Goal: Information Seeking & Learning: Learn about a topic

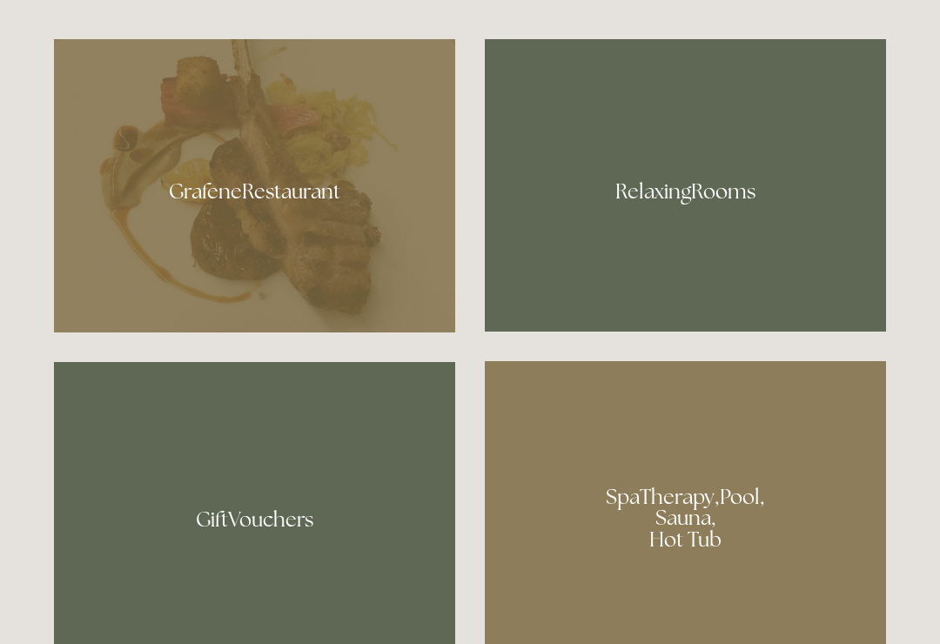
scroll to position [1035, 0]
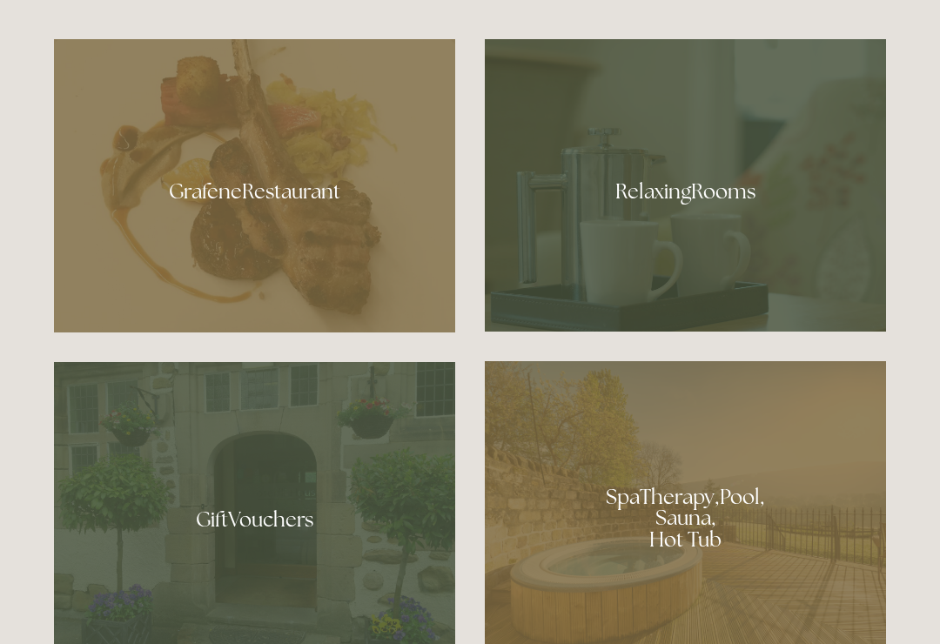
click at [756, 254] on div at bounding box center [685, 185] width 401 height 292
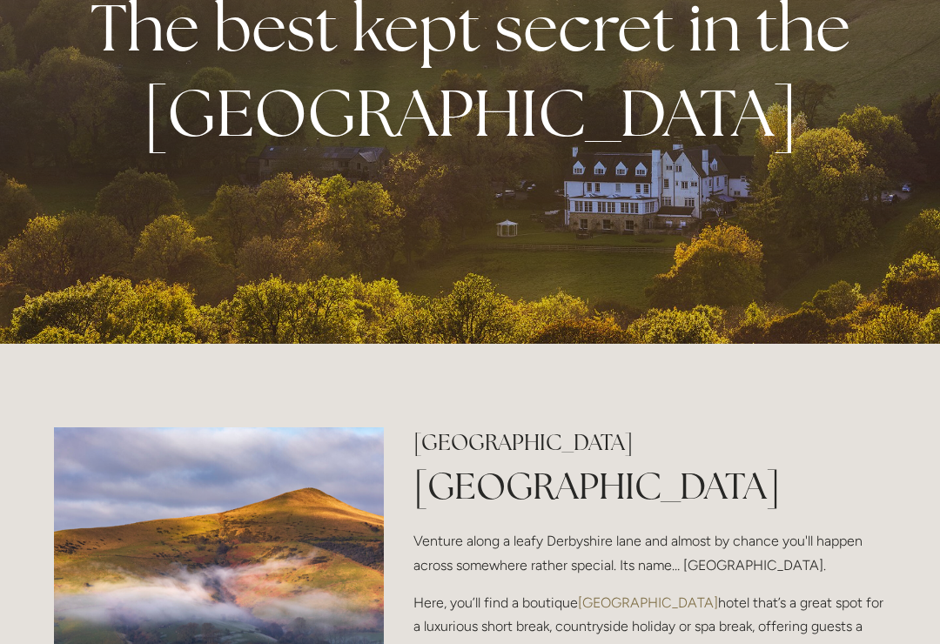
scroll to position [0, 0]
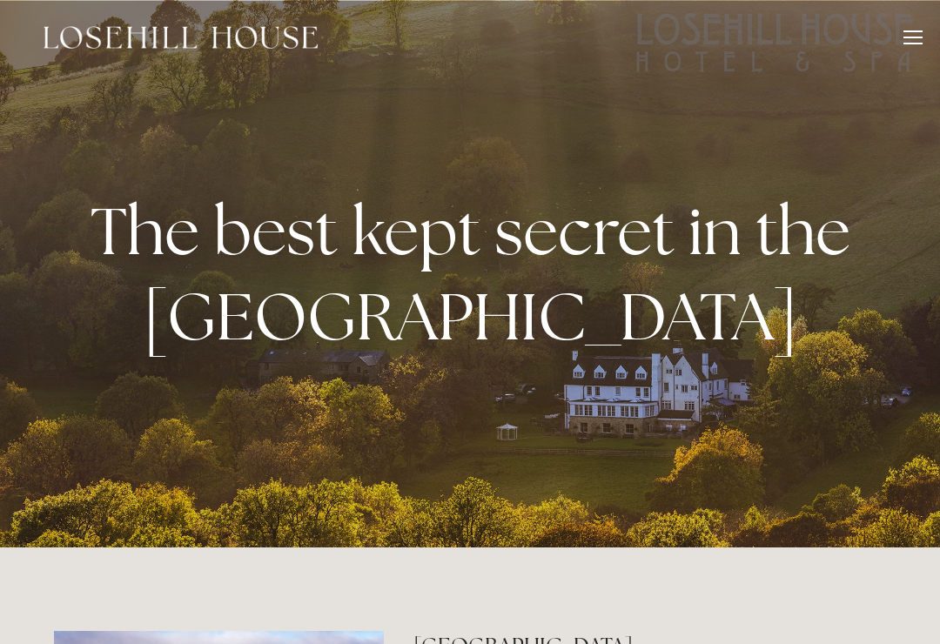
click at [914, 41] on div at bounding box center [912, 39] width 19 height 19
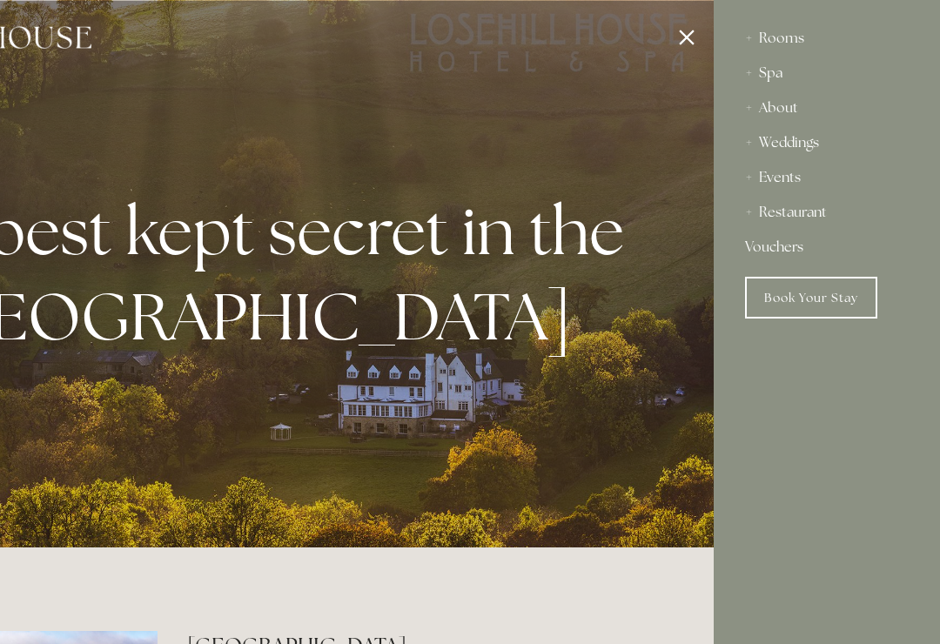
click at [789, 46] on div "Rooms" at bounding box center [827, 38] width 164 height 35
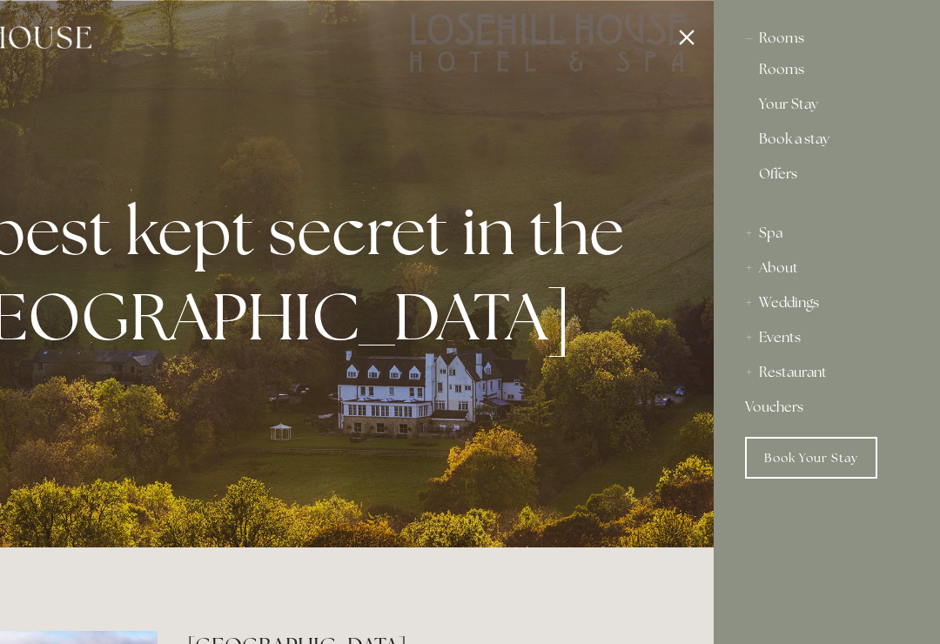
click at [793, 69] on link "Rooms" at bounding box center [827, 73] width 136 height 21
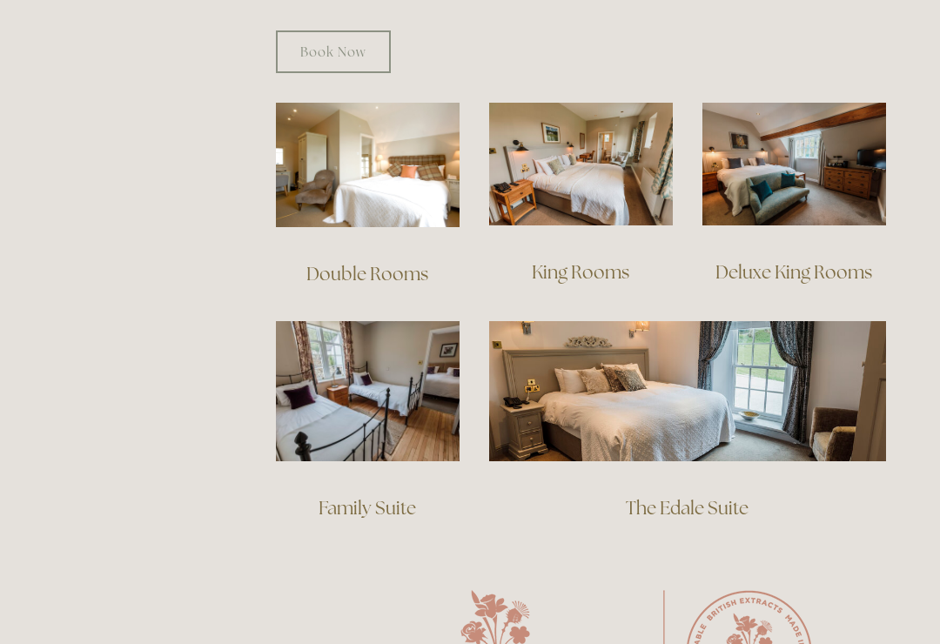
scroll to position [1167, 0]
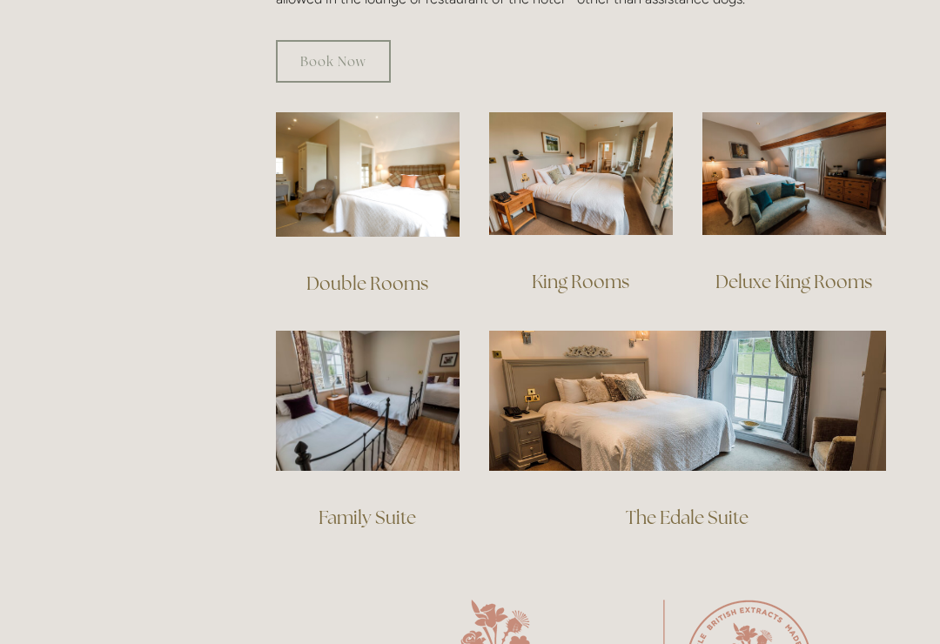
click at [392, 191] on img at bounding box center [368, 174] width 184 height 124
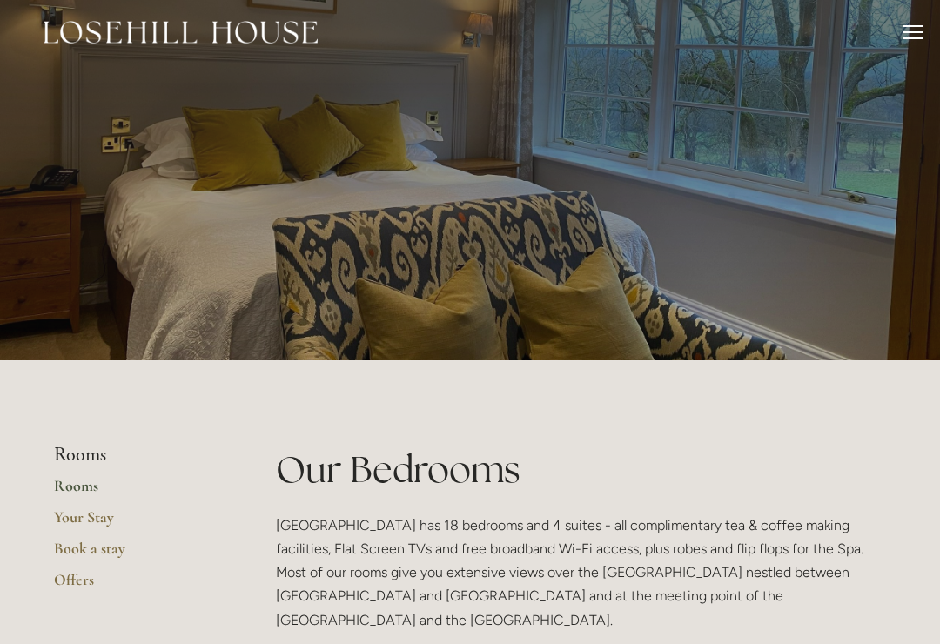
scroll to position [0, 0]
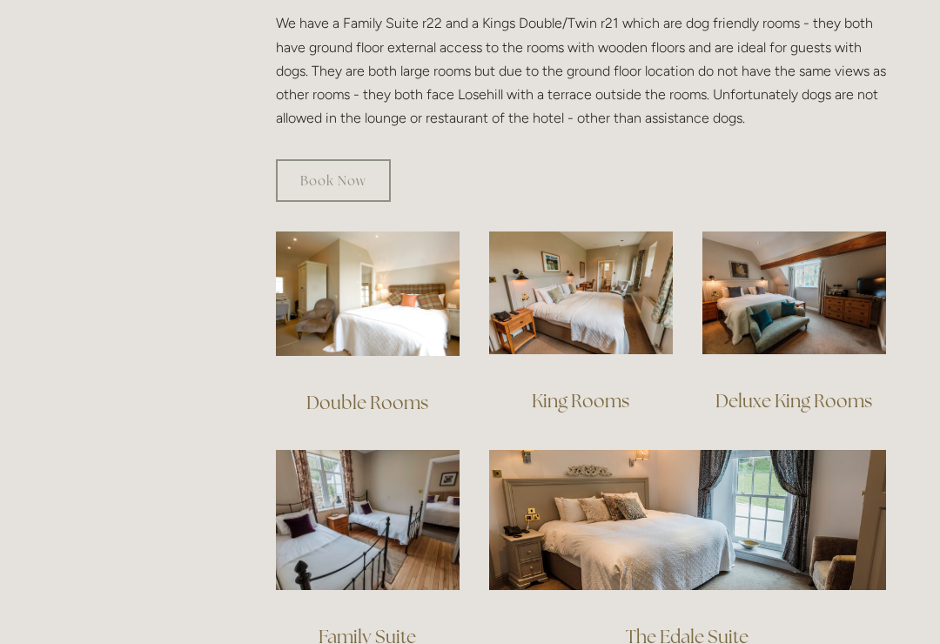
scroll to position [1057, 0]
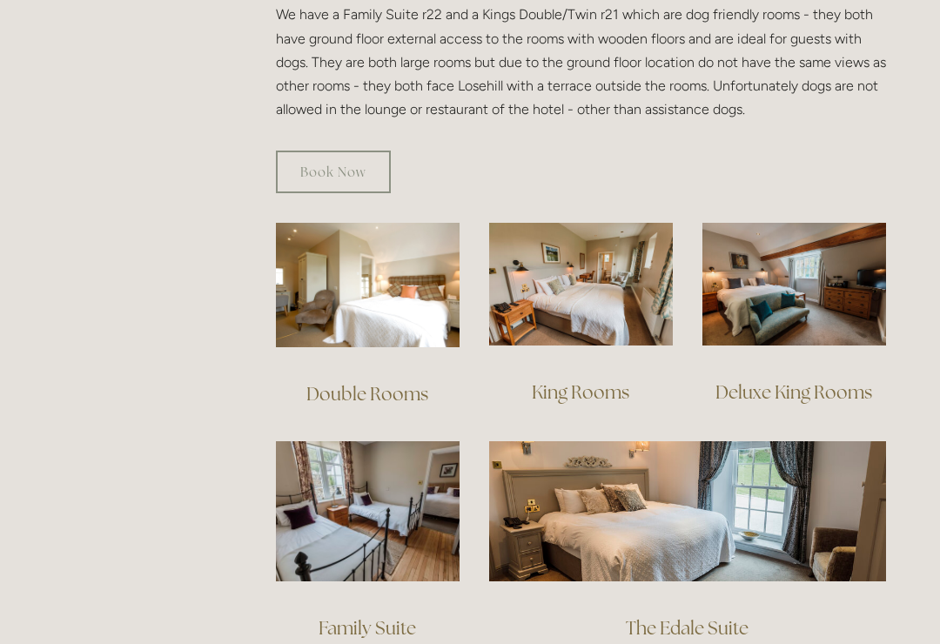
click at [396, 283] on img at bounding box center [368, 285] width 184 height 124
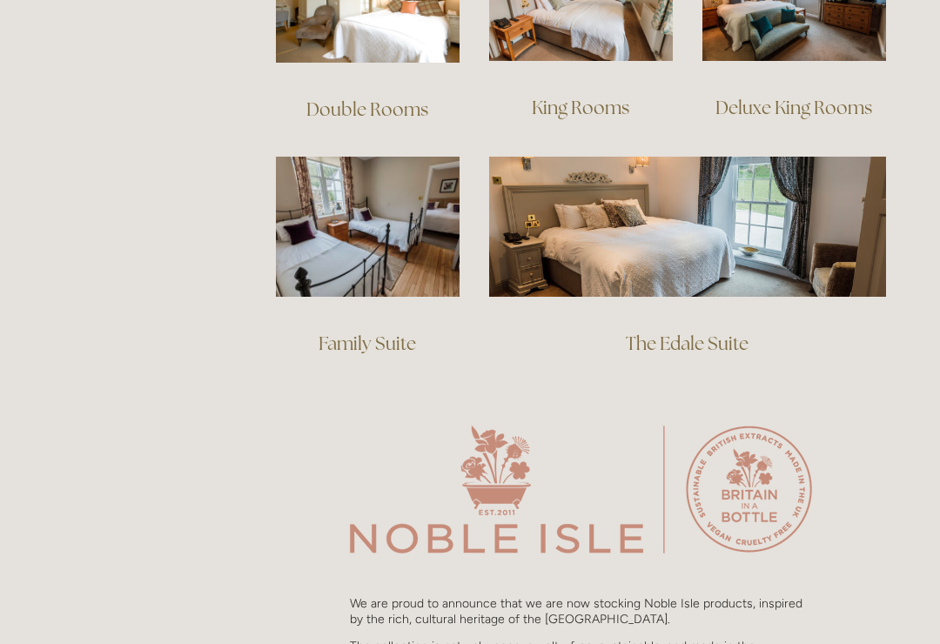
scroll to position [1341, 0]
click at [356, 243] on img at bounding box center [368, 227] width 184 height 140
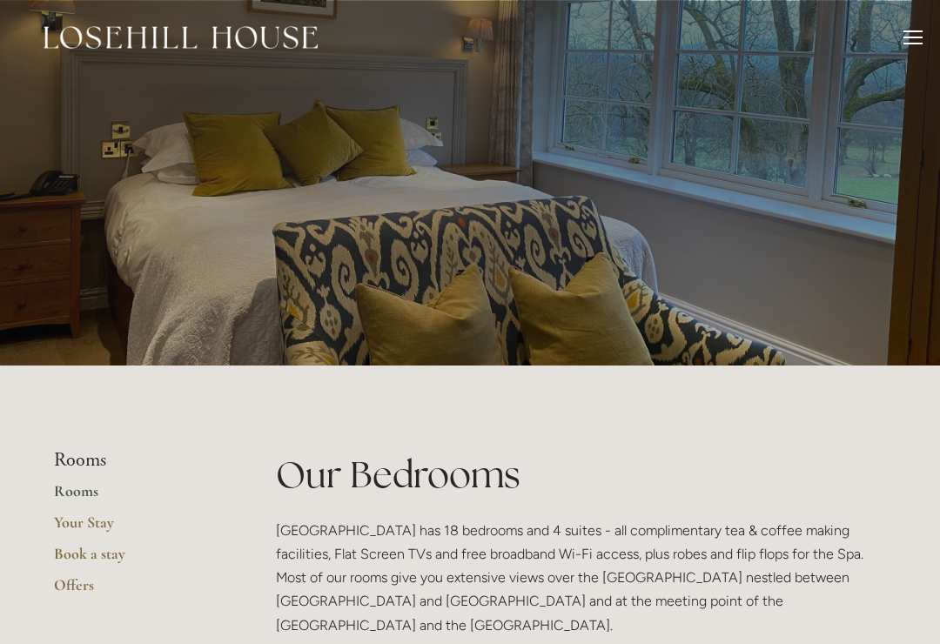
scroll to position [1368, 0]
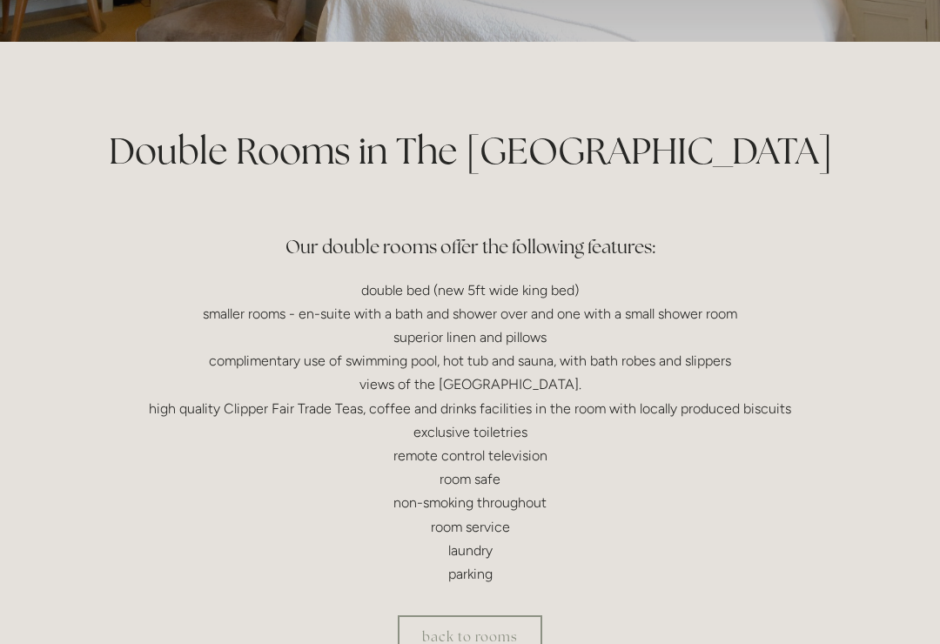
scroll to position [324, 0]
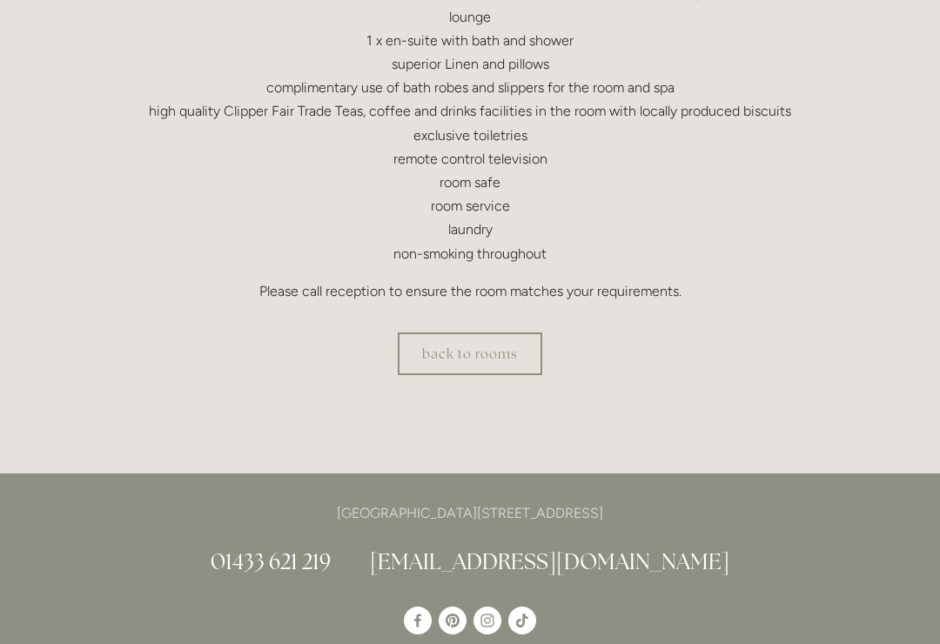
scroll to position [593, 0]
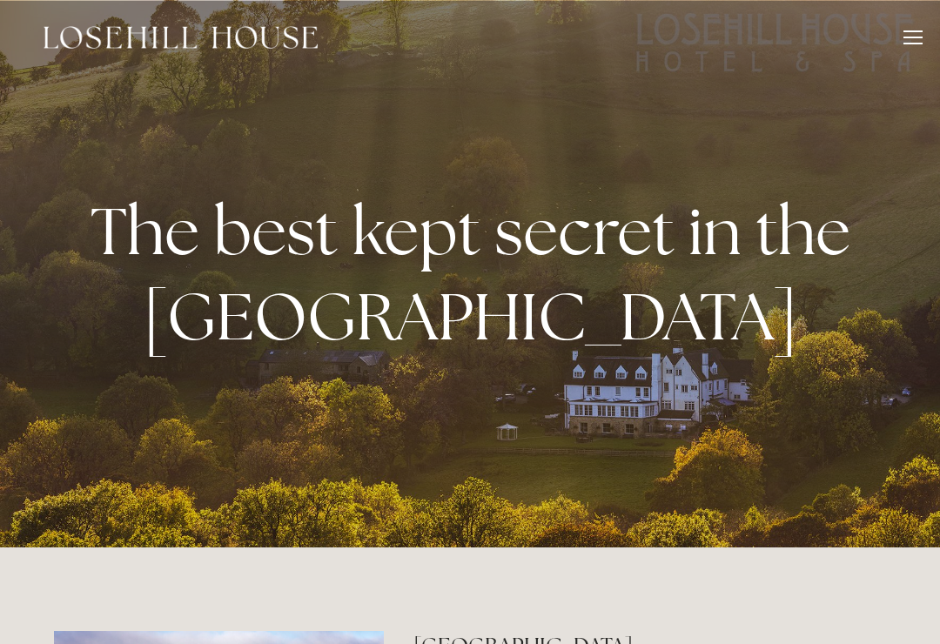
click at [930, 31] on header "Rooms Rooms Your Stay Book a stay Offers Spa" at bounding box center [470, 37] width 940 height 75
click at [911, 42] on div at bounding box center [912, 39] width 19 height 19
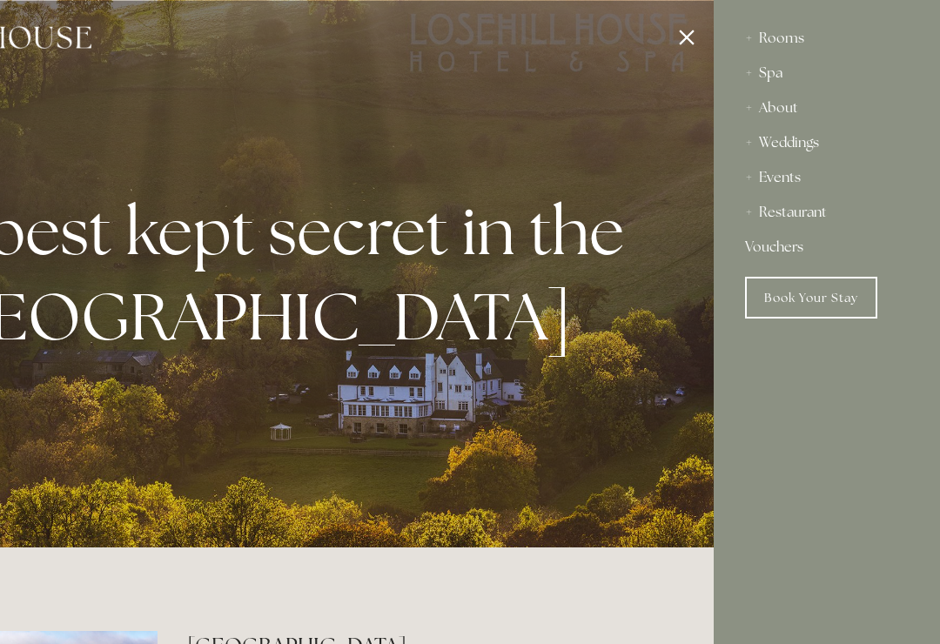
click at [826, 214] on div "Restaurant" at bounding box center [827, 212] width 164 height 35
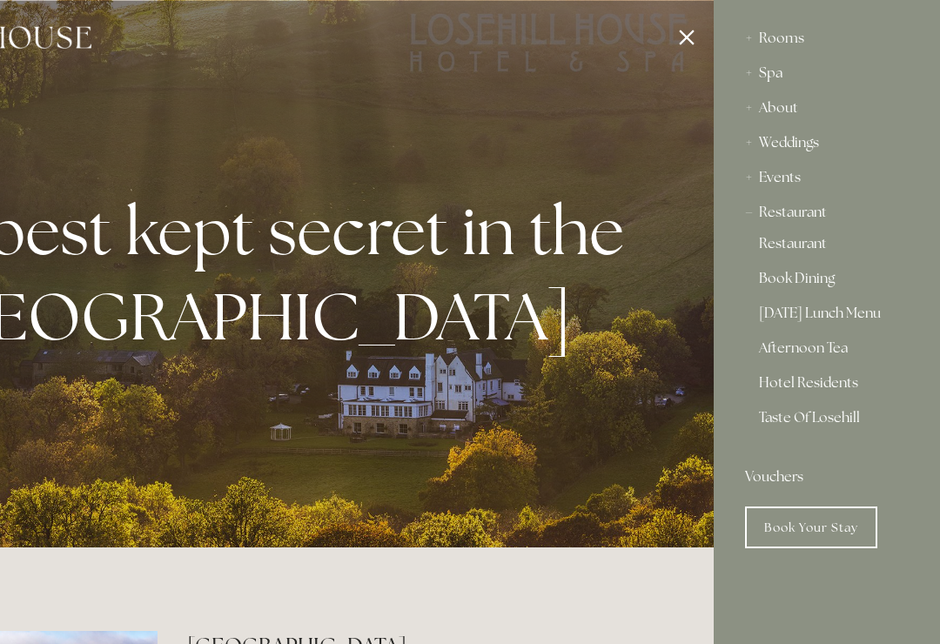
click at [810, 248] on link "Restaurant" at bounding box center [827, 247] width 136 height 21
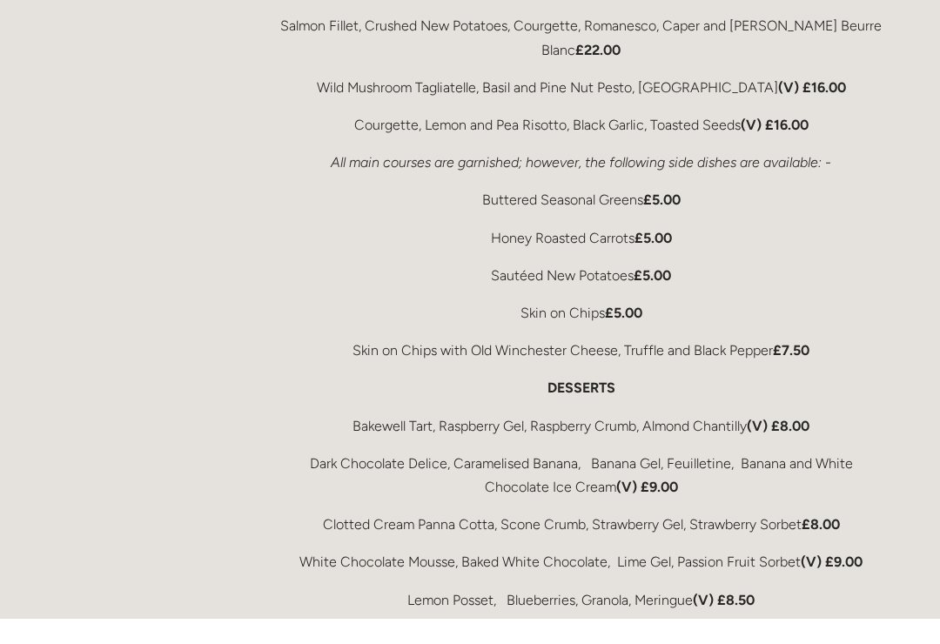
scroll to position [3400, 0]
